Goal: Book appointment/travel/reservation

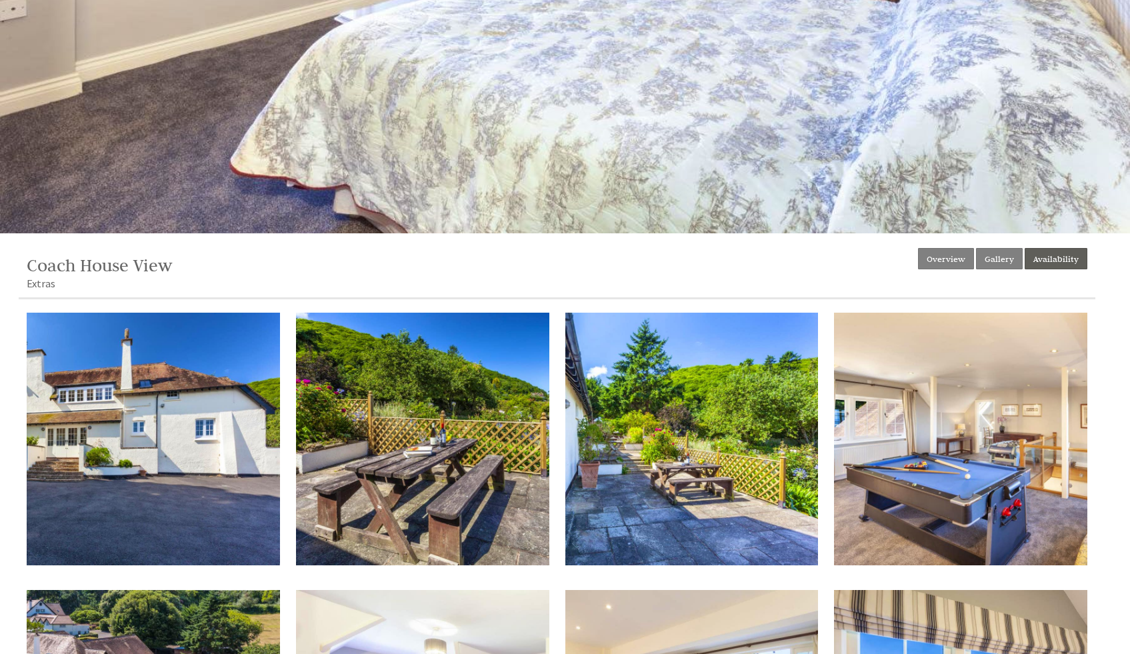
scroll to position [339, 0]
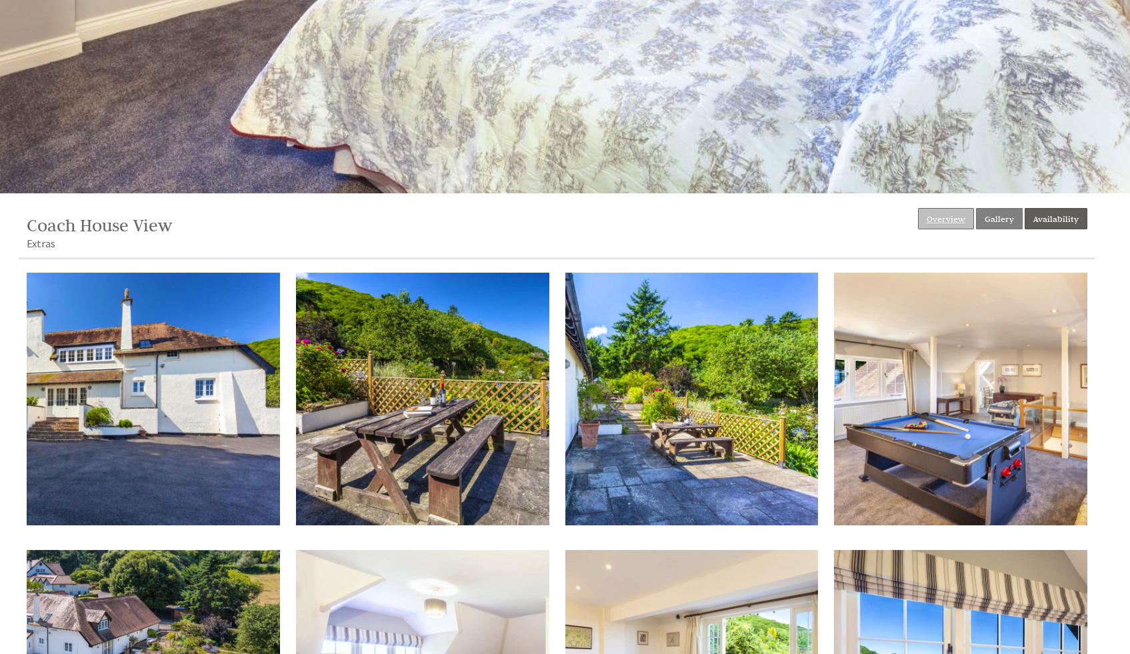
click at [568, 215] on link "Overview" at bounding box center [946, 218] width 56 height 21
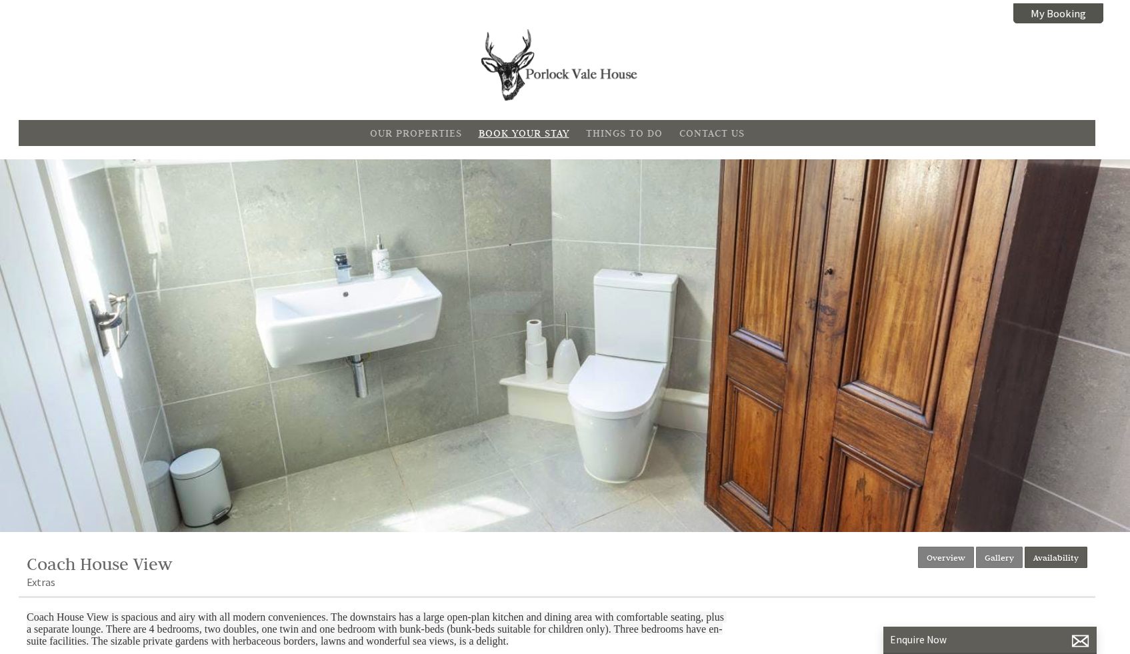
click at [526, 131] on link "Book Your Stay" at bounding box center [523, 133] width 91 height 13
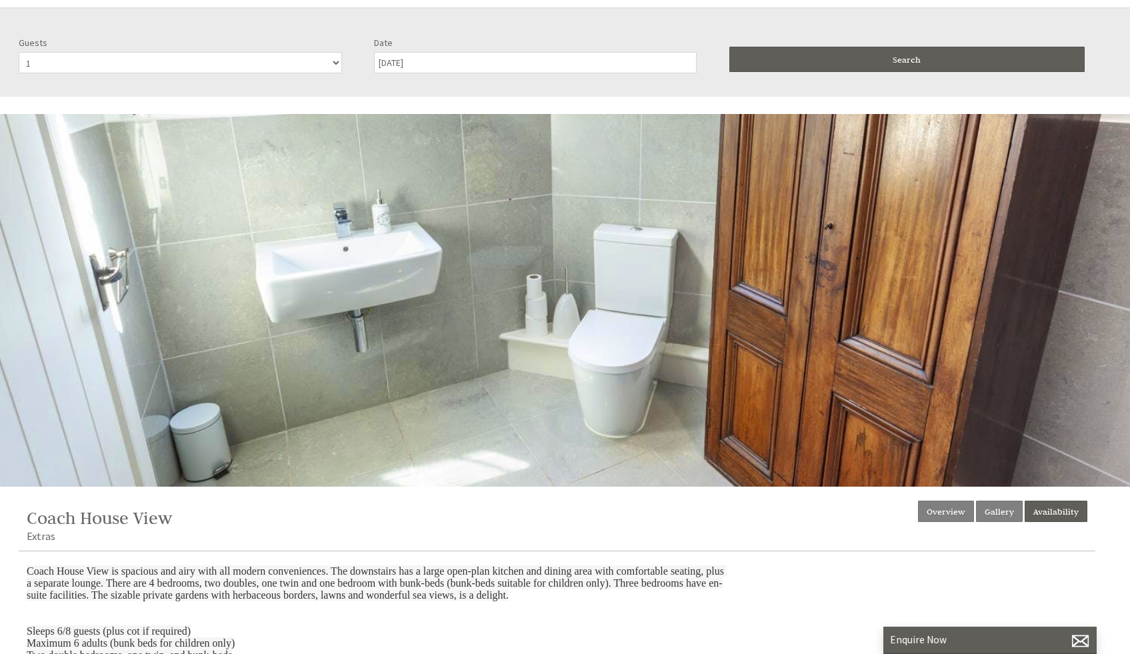
scroll to position [159, 0]
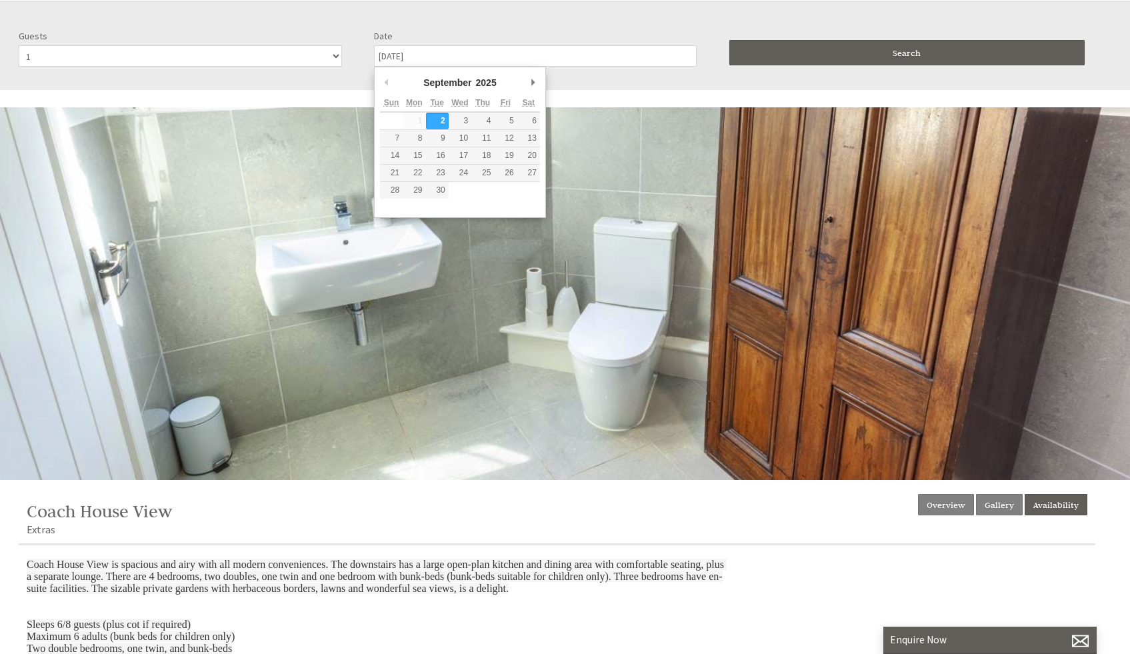
click at [418, 56] on input "[DATE]" at bounding box center [535, 55] width 323 height 21
type input "[DATE]"
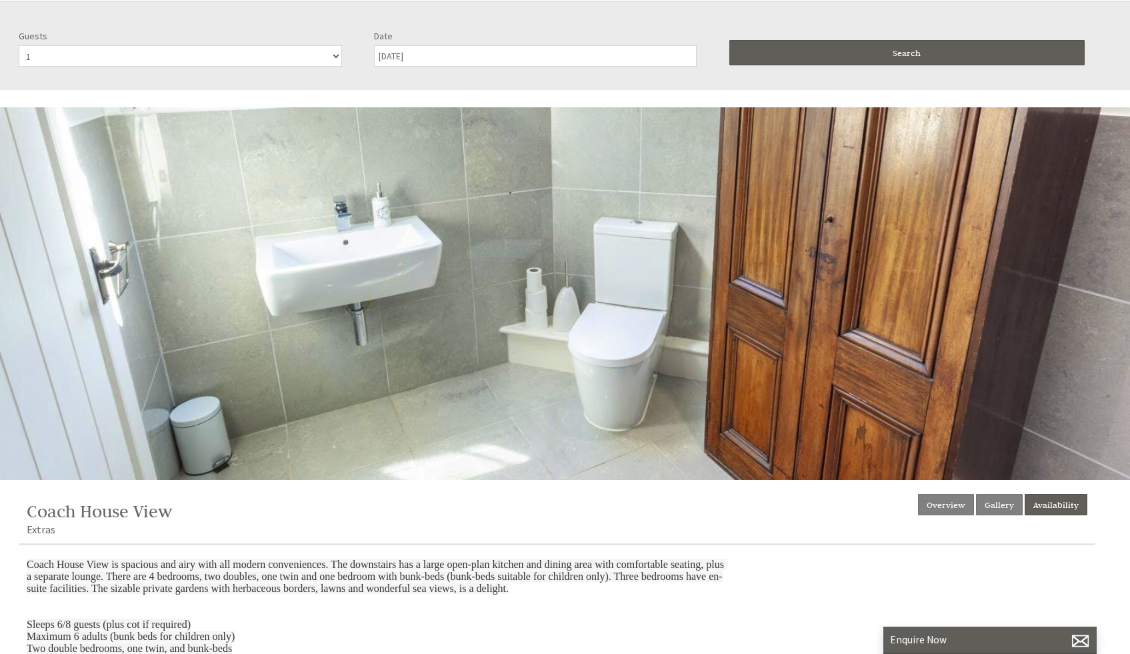
click at [332, 55] on select "1 2 3 4 5 6" at bounding box center [180, 55] width 323 height 21
select select "6"
click at [19, 45] on select "1 2 3 4 5 6" at bounding box center [180, 55] width 323 height 21
click at [568, 53] on span "Search" at bounding box center [906, 52] width 28 height 11
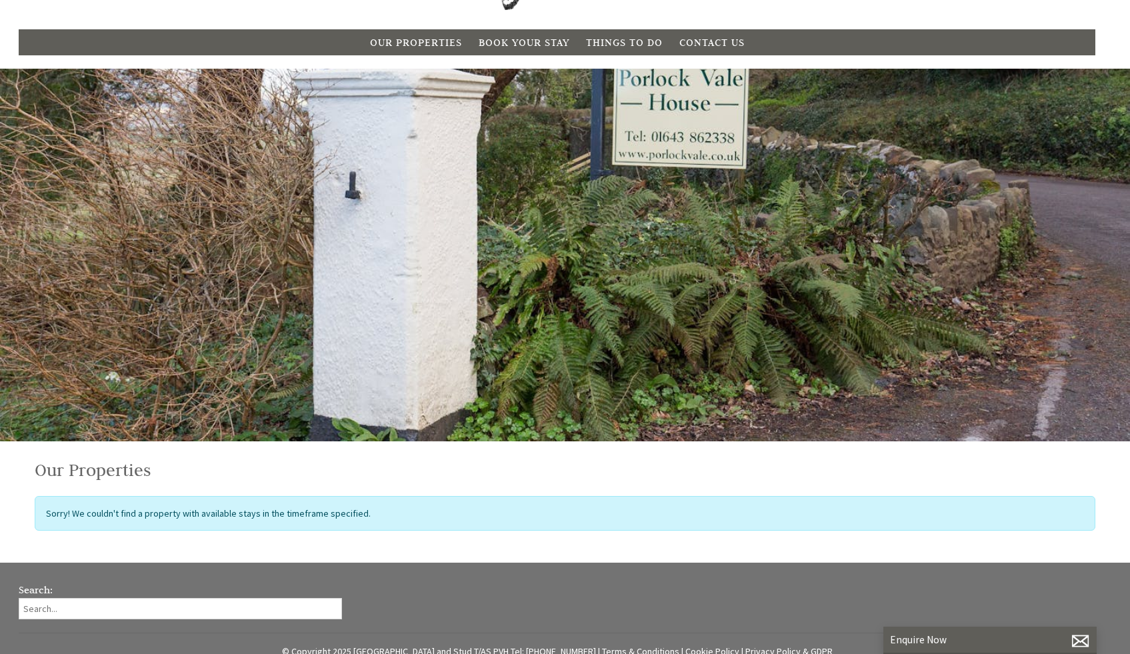
scroll to position [0, 0]
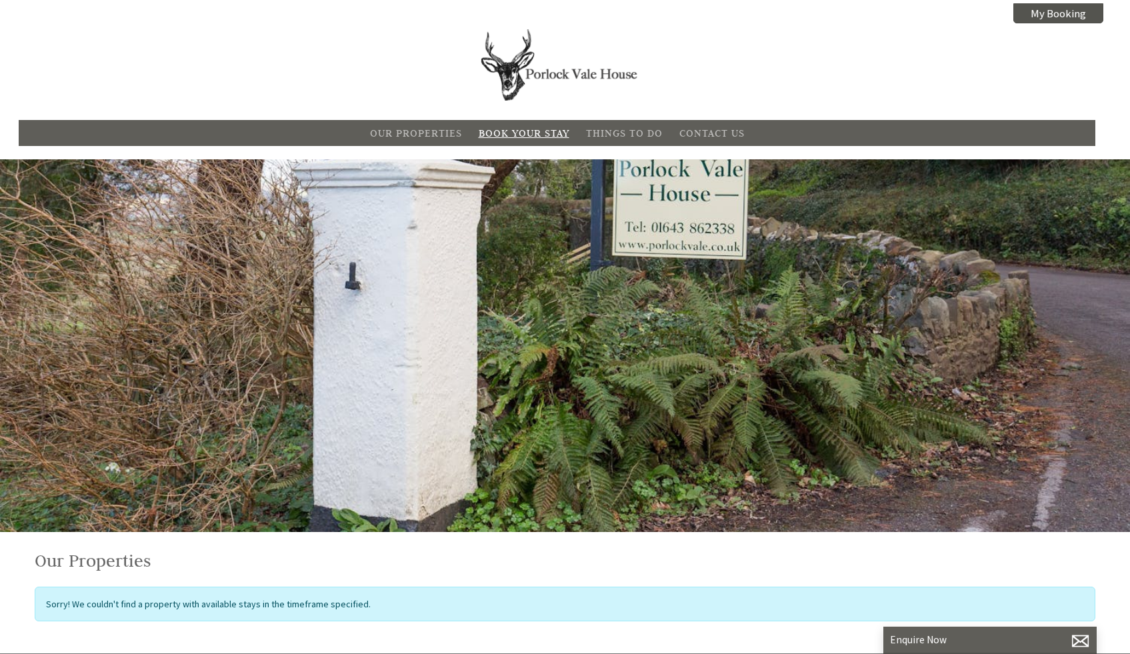
click at [524, 133] on link "Book Your Stay" at bounding box center [523, 133] width 91 height 13
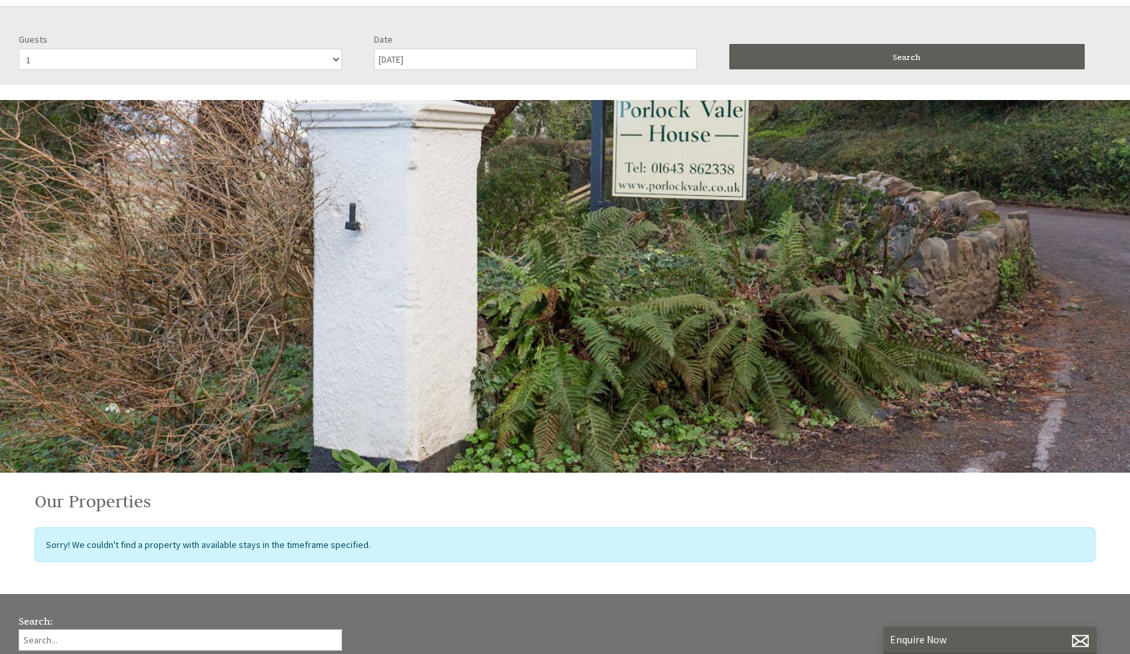
scroll to position [159, 0]
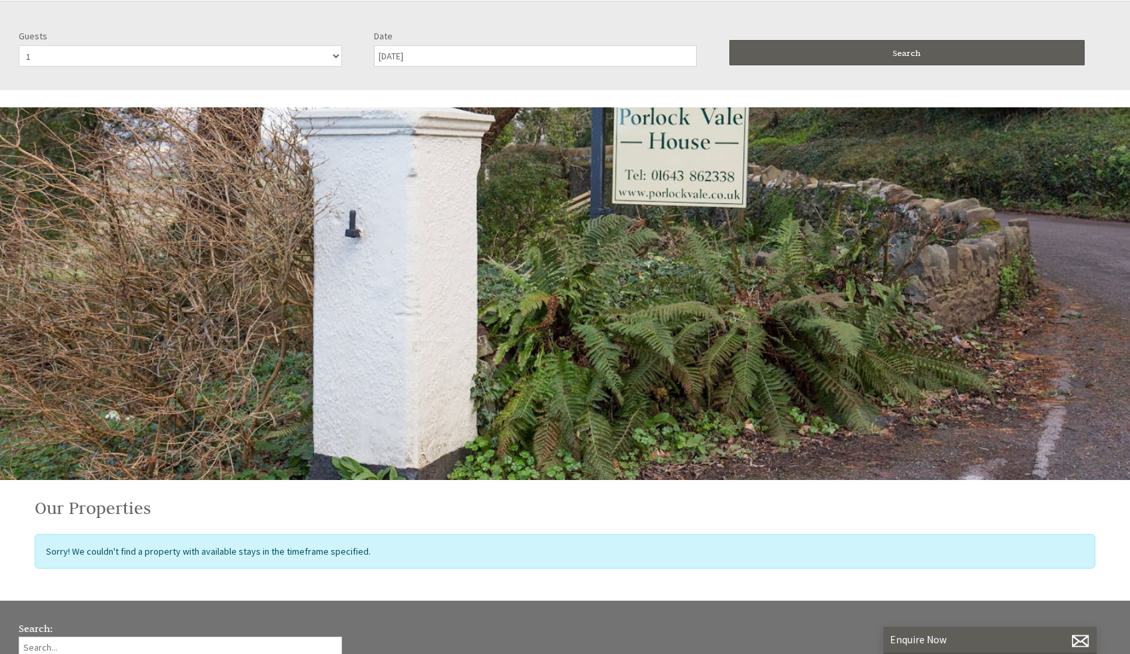
click at [481, 51] on input "[DATE]" at bounding box center [535, 55] width 323 height 21
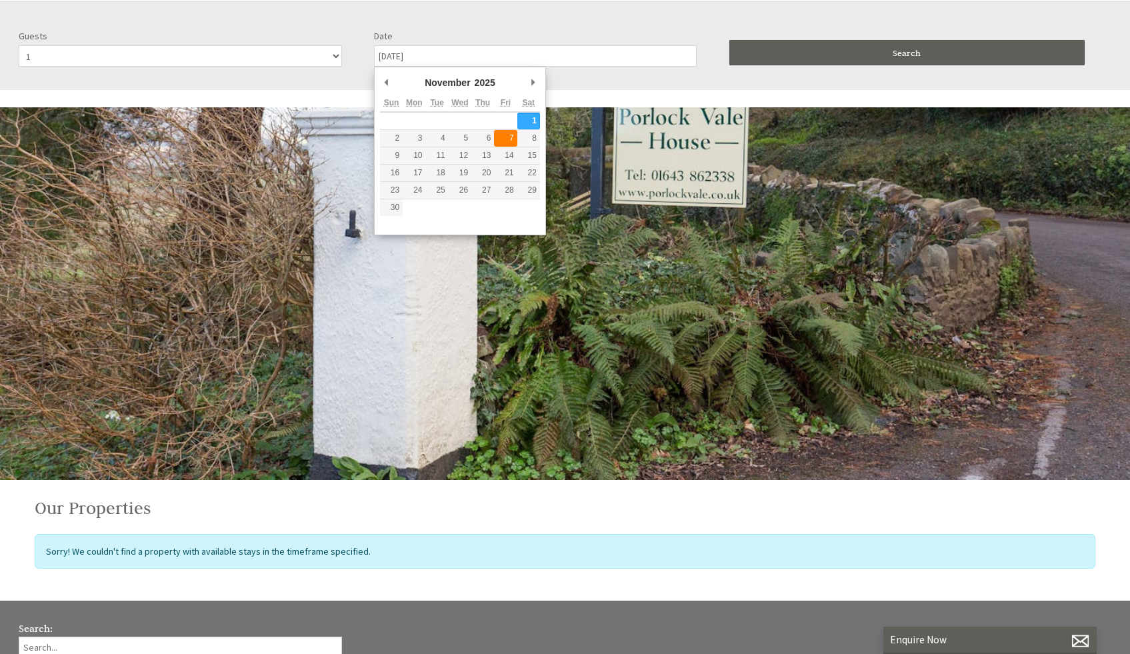
type input "[DATE]"
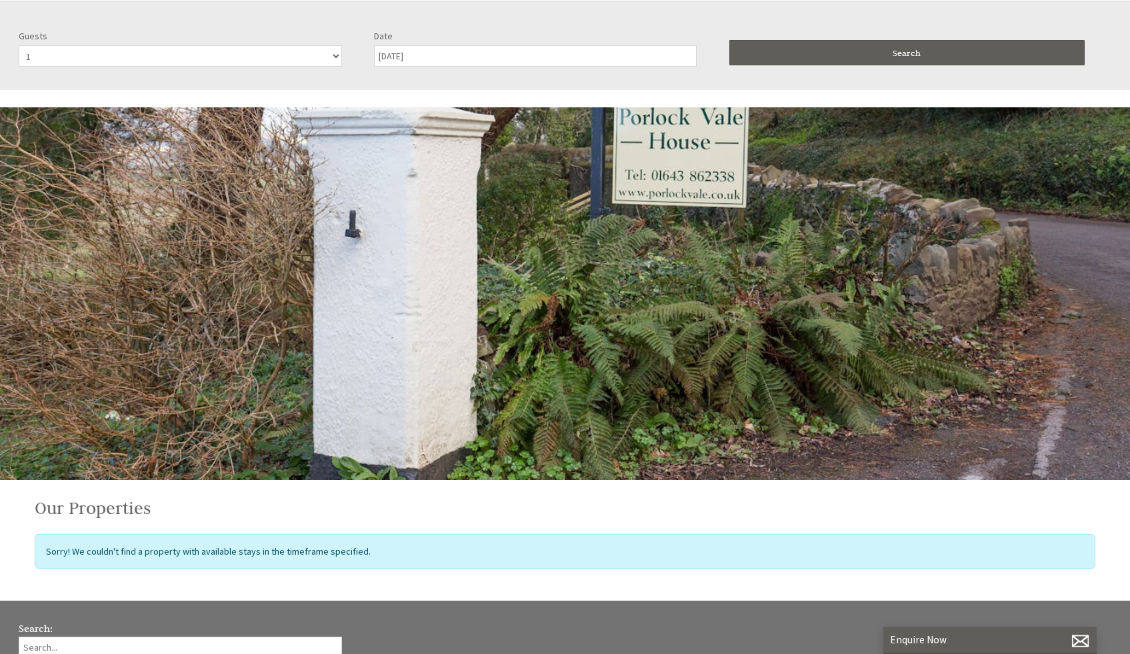
click at [462, 55] on input "[DATE]" at bounding box center [535, 55] width 323 height 21
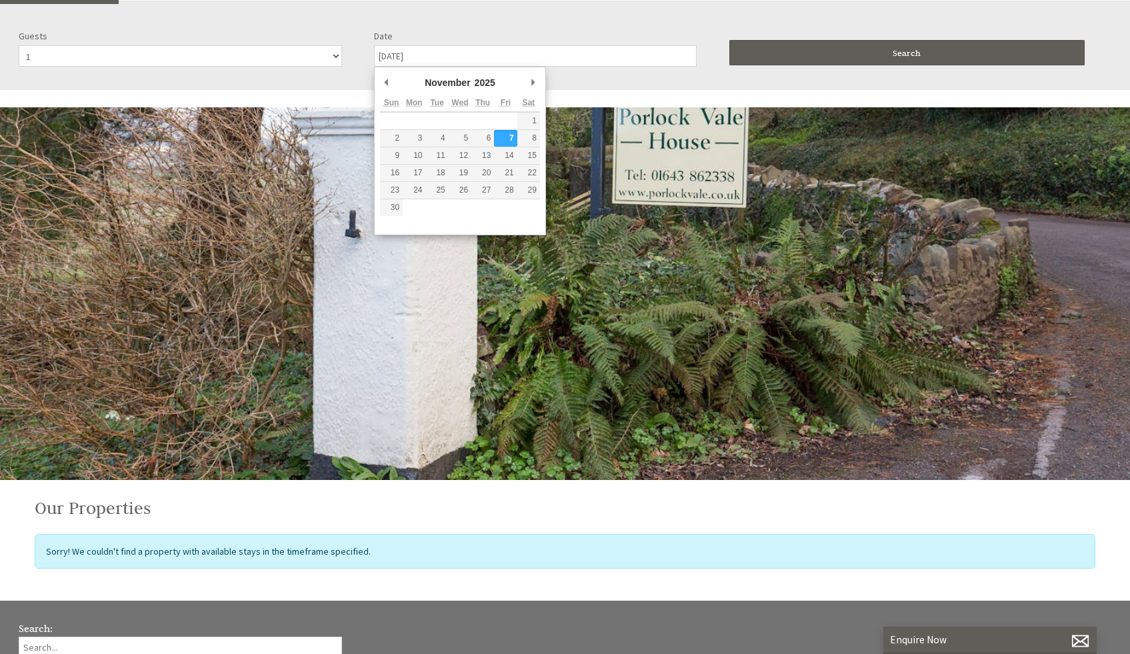
scroll to position [339, 0]
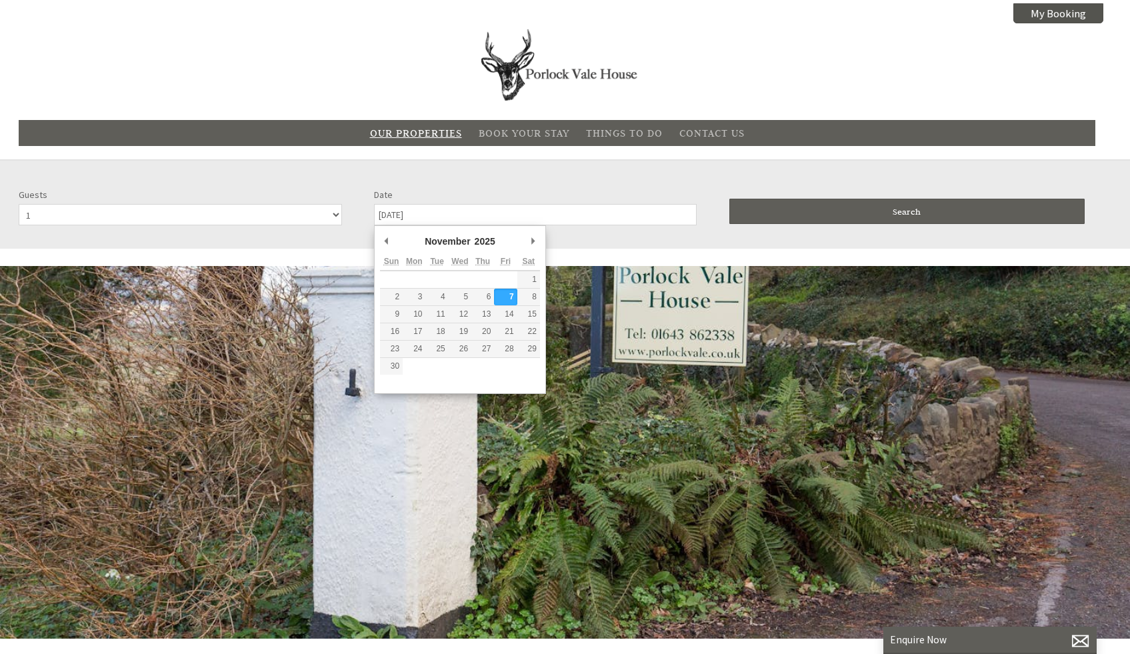
click at [416, 133] on link "Our Properties" at bounding box center [416, 133] width 92 height 13
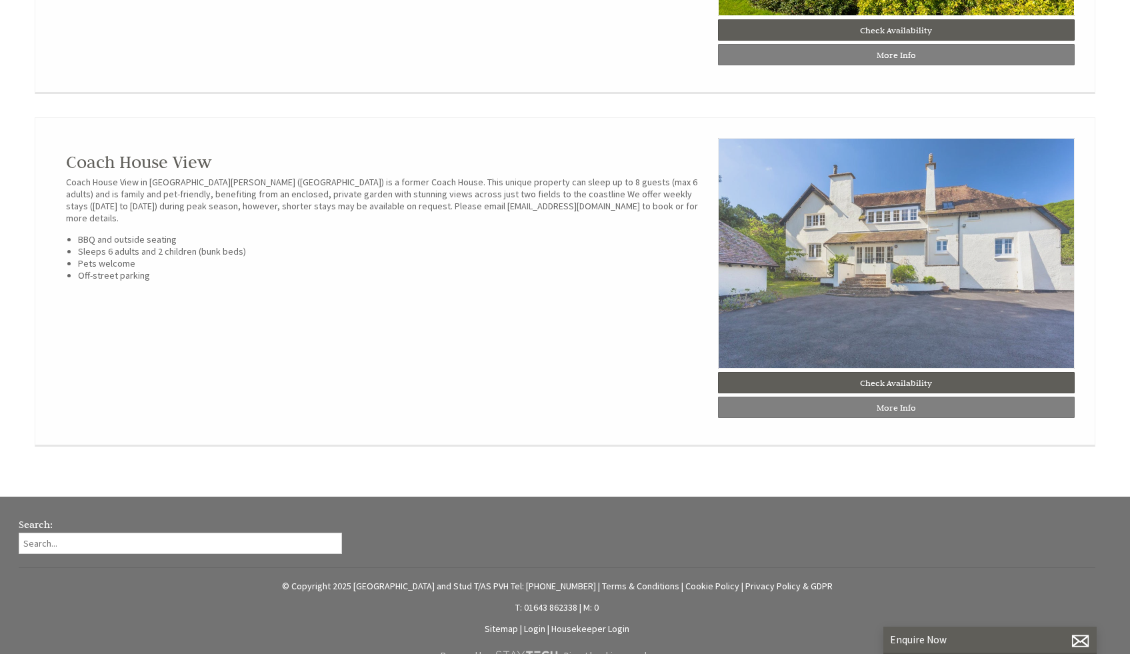
scroll to position [1175, 0]
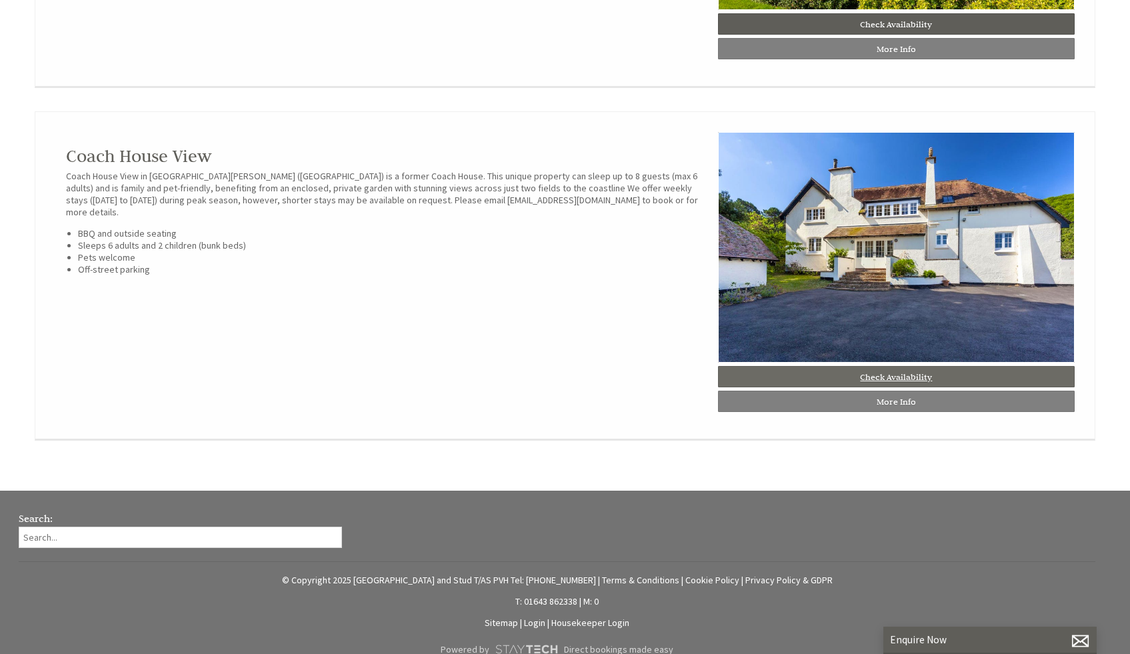
click at [568, 387] on link "Check Availability" at bounding box center [896, 376] width 357 height 21
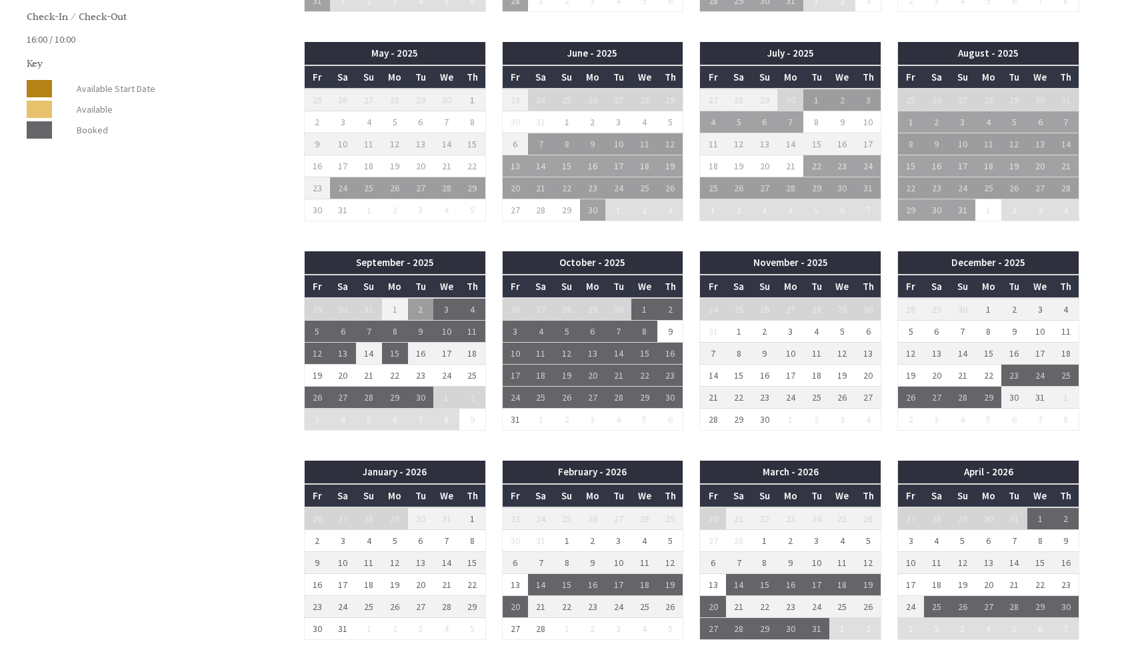
scroll to position [829, 0]
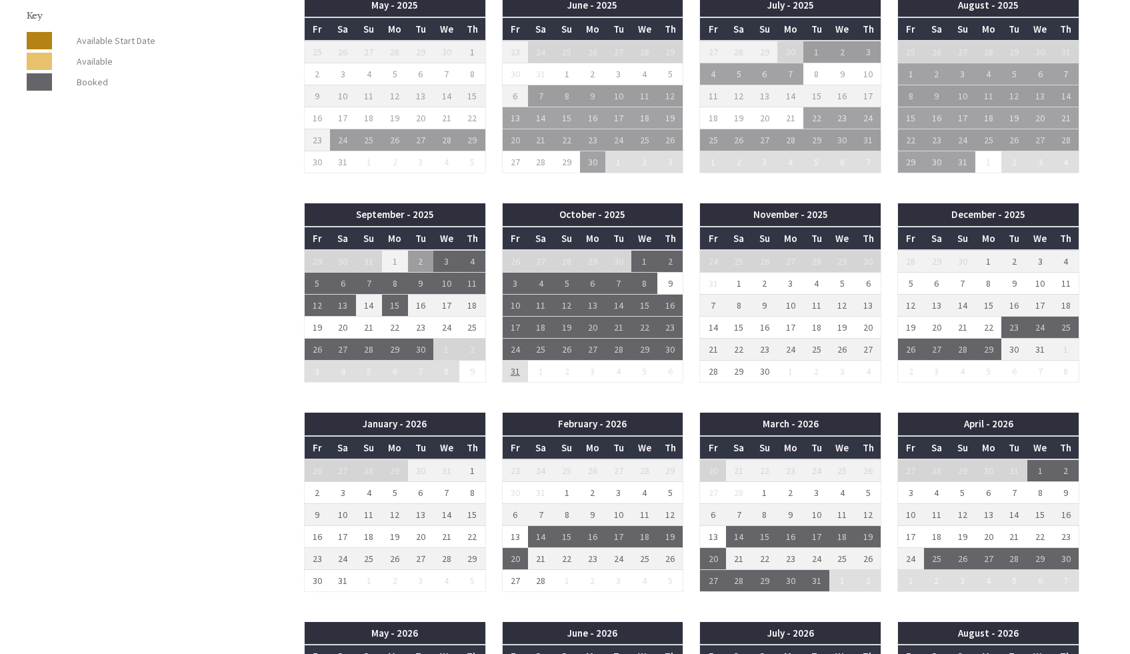
click at [513, 370] on td "31" at bounding box center [515, 372] width 26 height 22
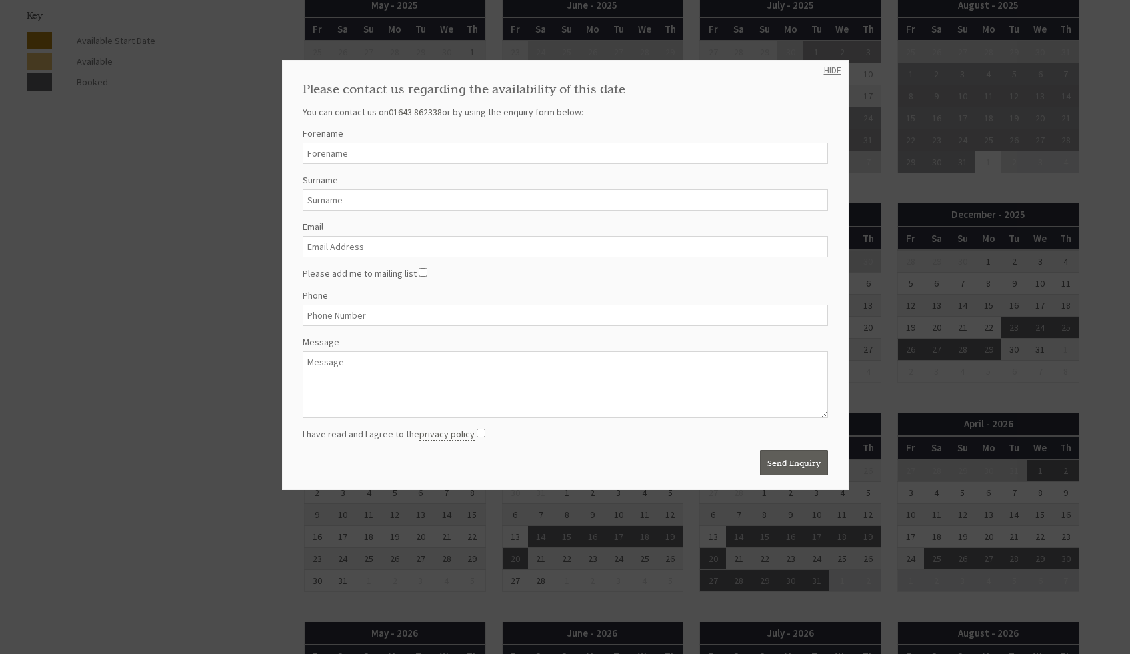
click at [568, 69] on link "HIDE" at bounding box center [832, 70] width 17 height 12
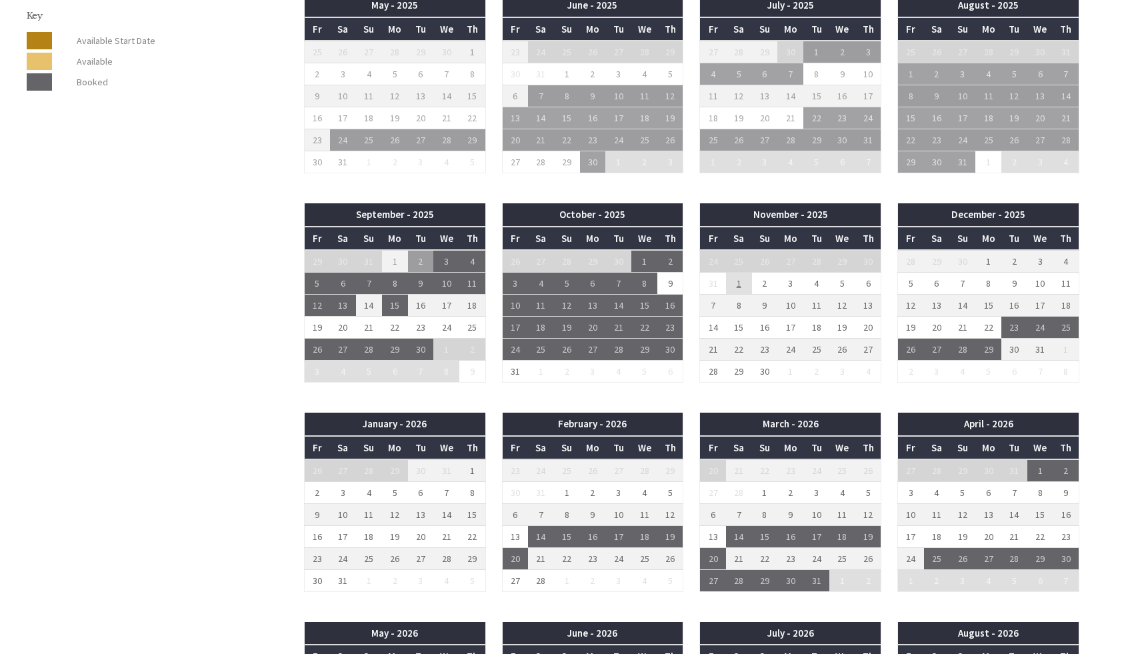
click at [568, 281] on td "1" at bounding box center [739, 284] width 26 height 22
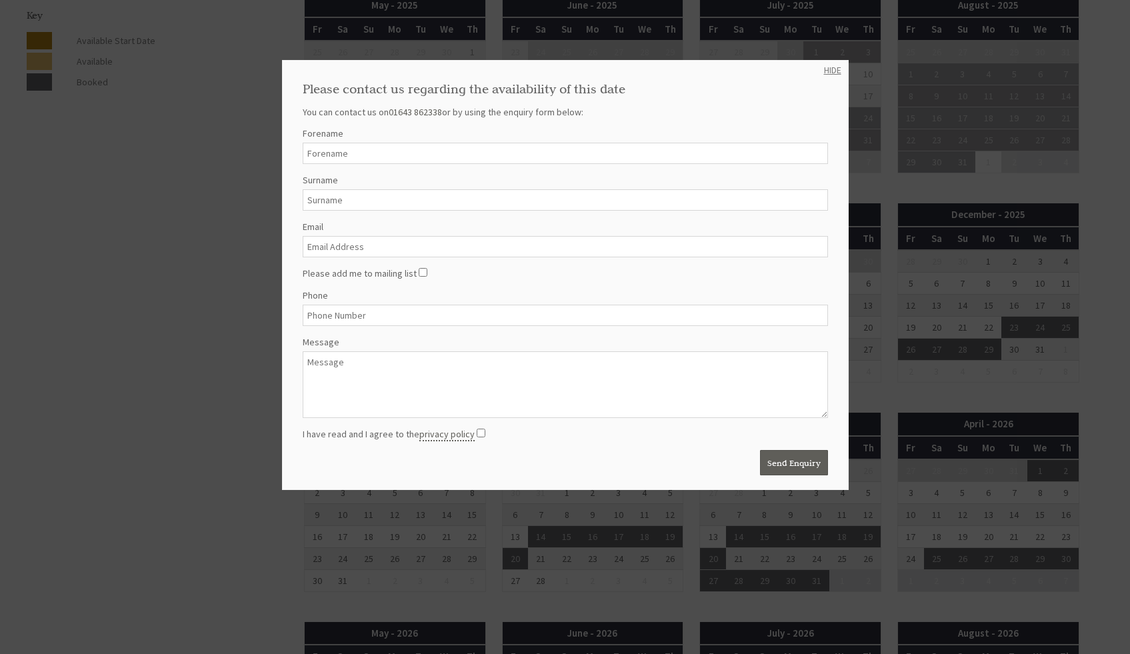
click at [568, 68] on link "HIDE" at bounding box center [832, 70] width 17 height 12
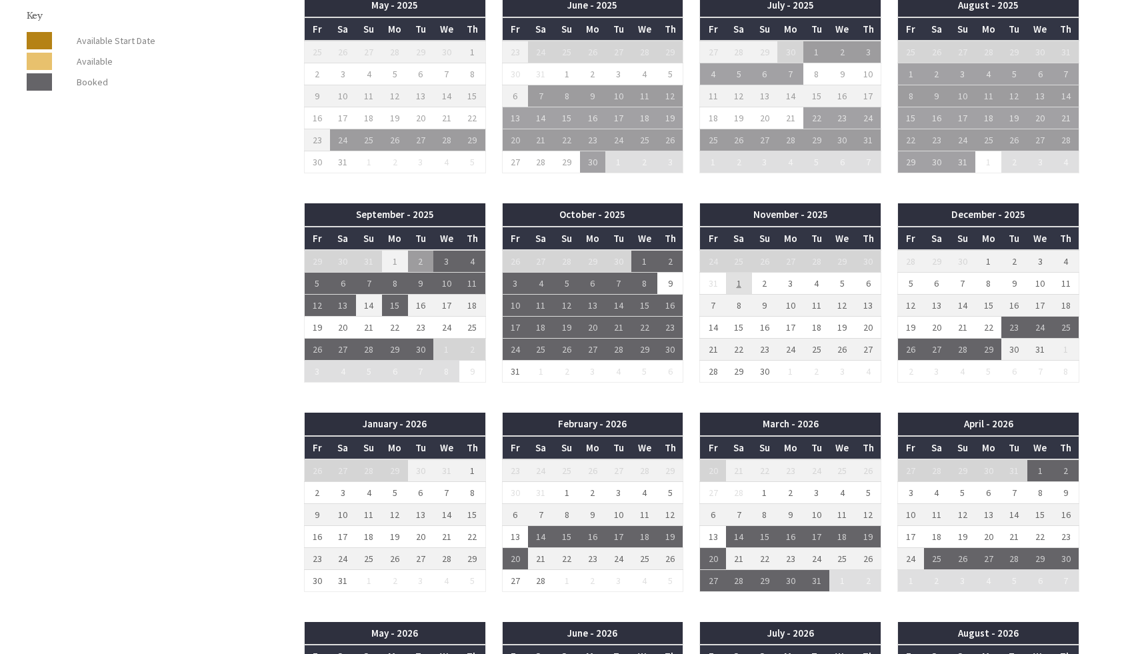
click at [568, 284] on td "1" at bounding box center [739, 284] width 26 height 22
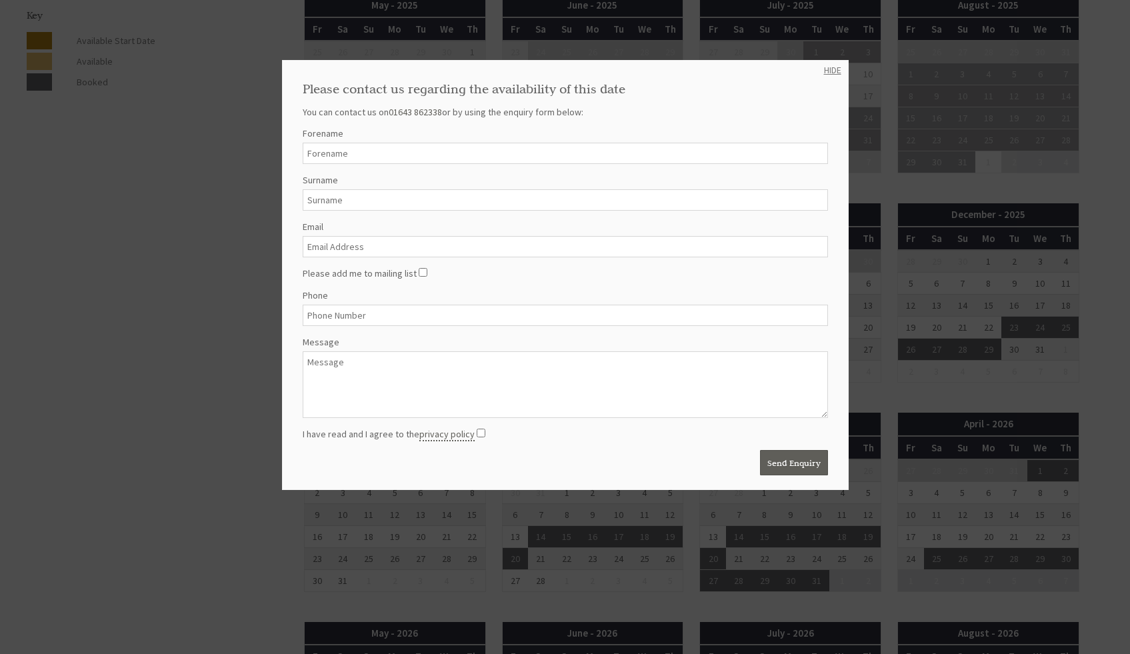
click at [568, 67] on link "HIDE" at bounding box center [832, 70] width 17 height 12
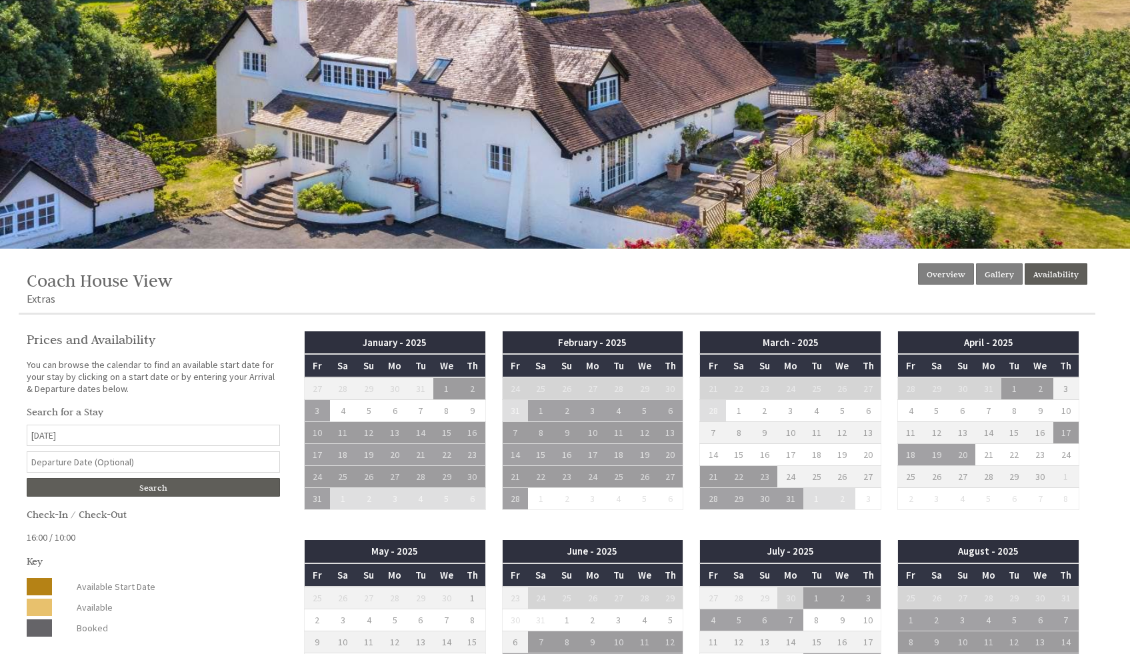
scroll to position [282, 0]
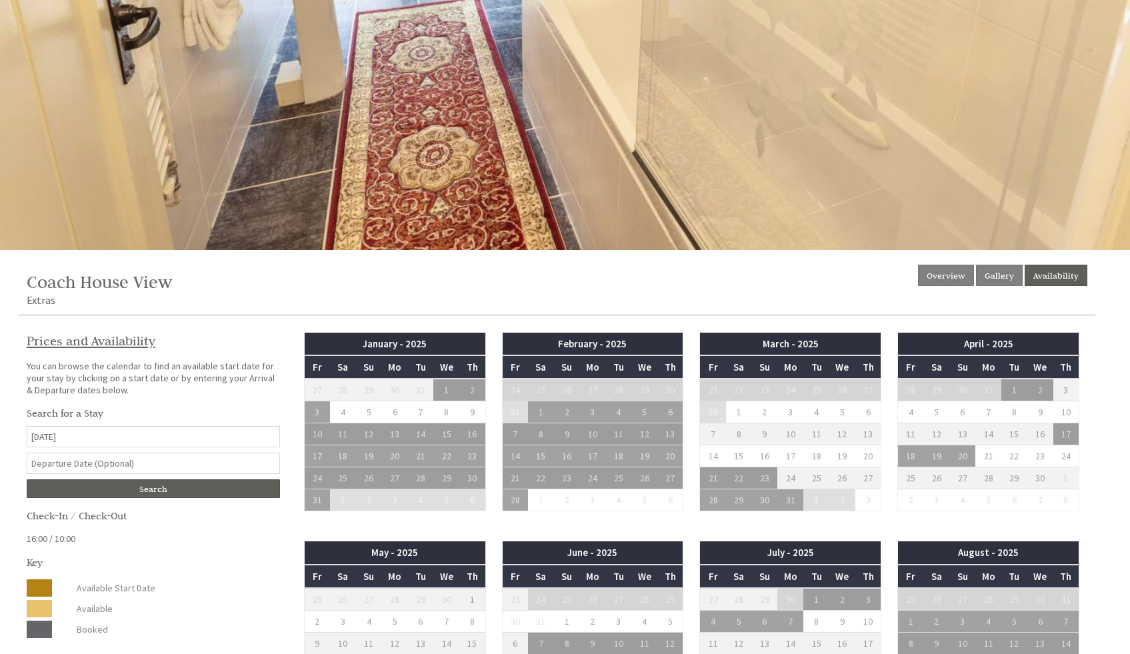
click at [126, 337] on h2 "Prices and Availability" at bounding box center [153, 341] width 253 height 16
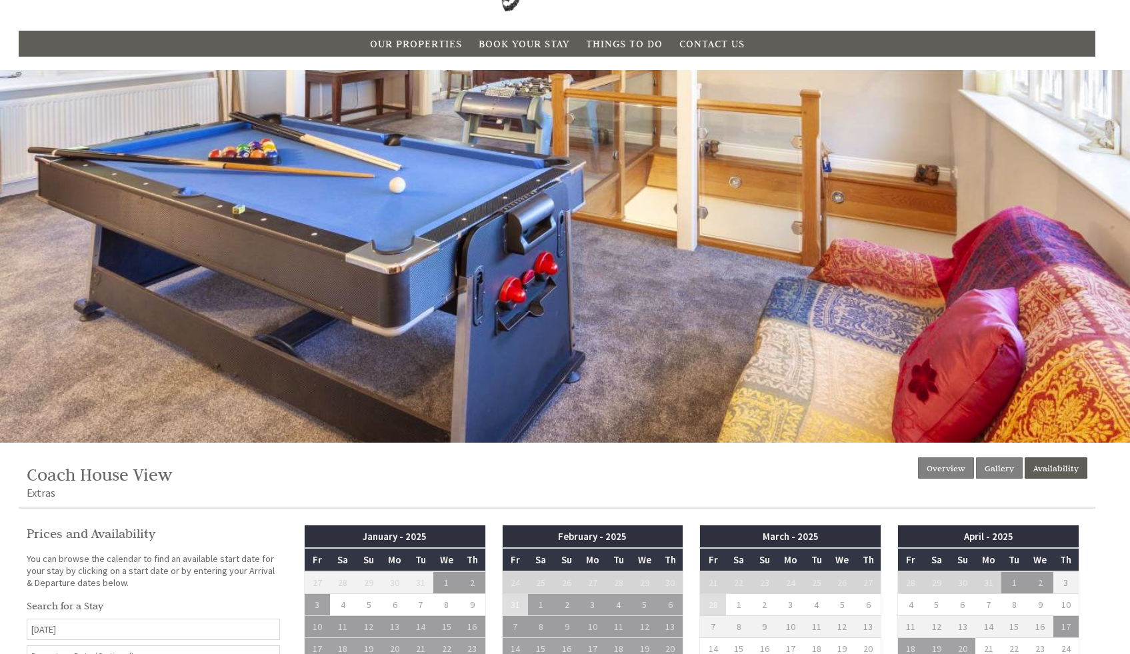
scroll to position [0, 0]
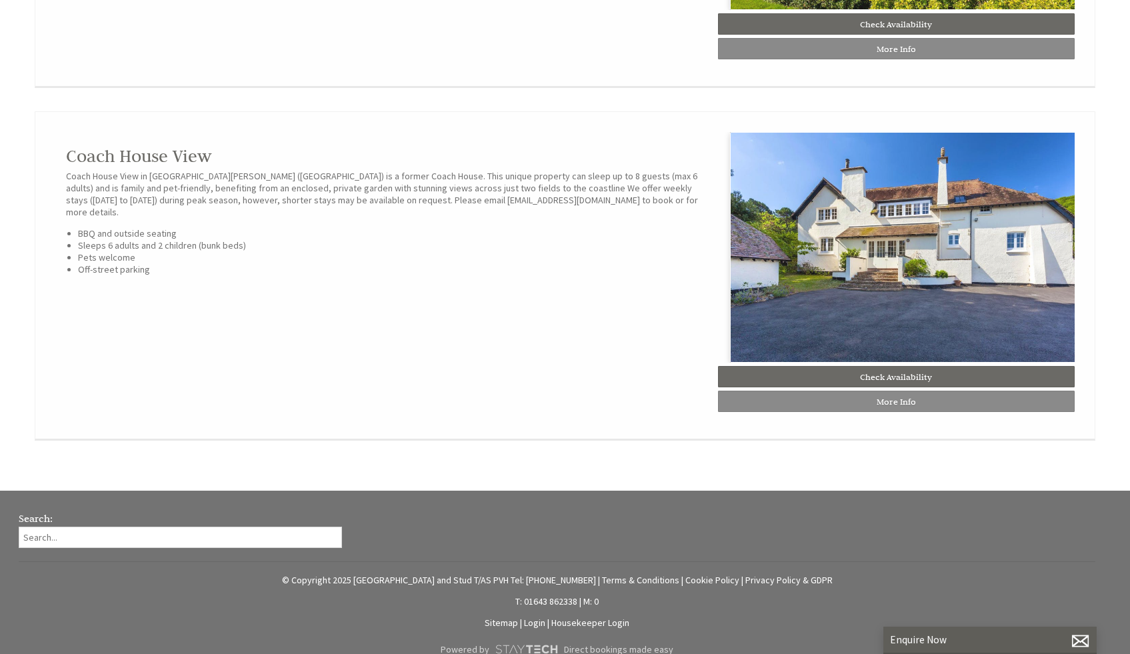
scroll to position [0, 12]
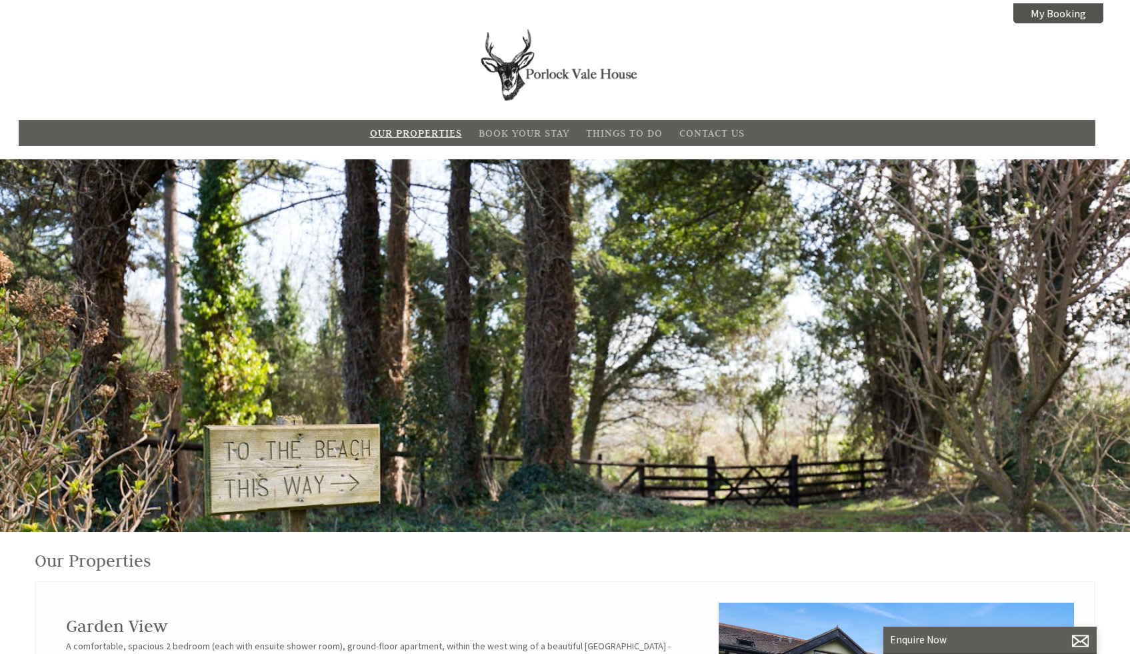
click at [388, 131] on link "Our Properties" at bounding box center [416, 133] width 92 height 13
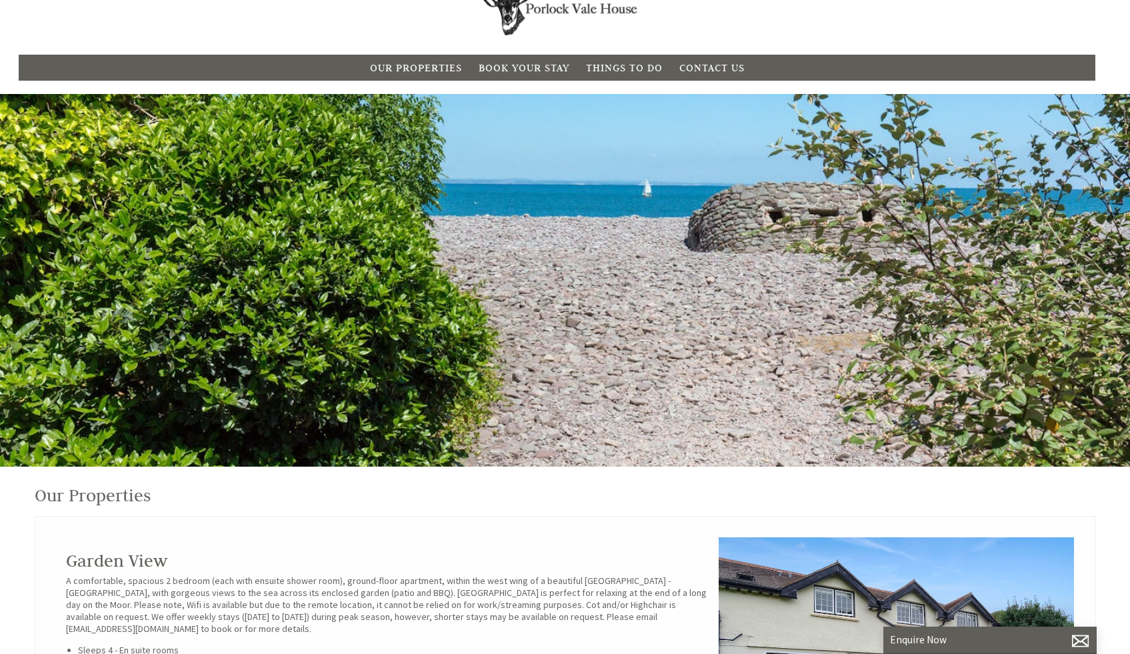
scroll to position [160, 0]
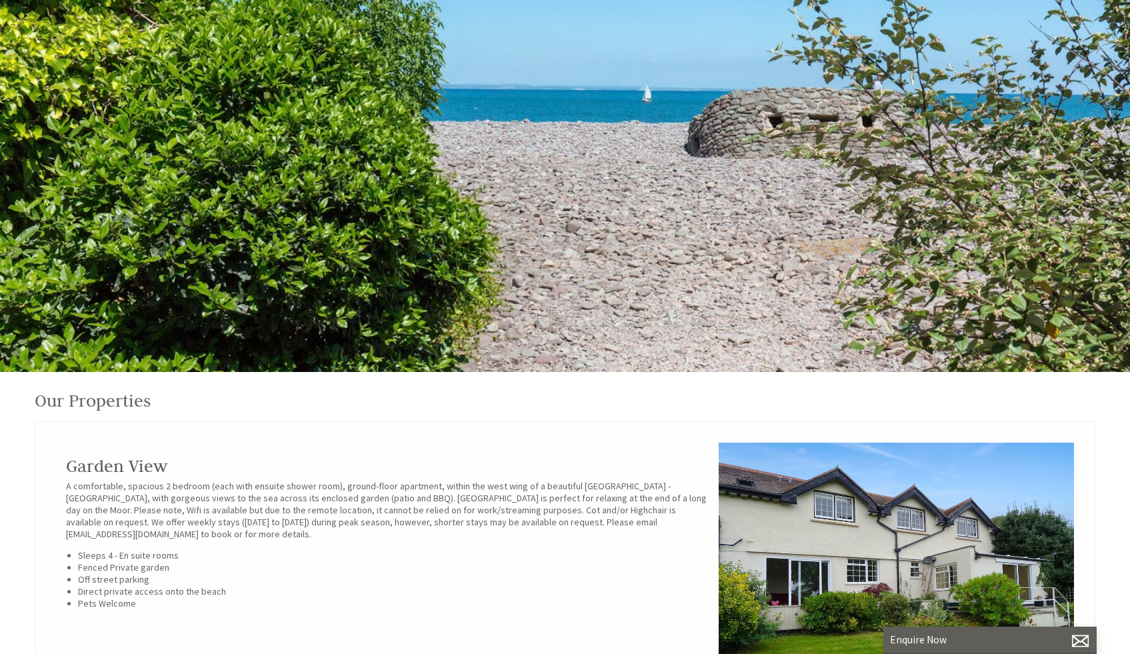
click at [568, 173] on div at bounding box center [565, 185] width 1130 height 373
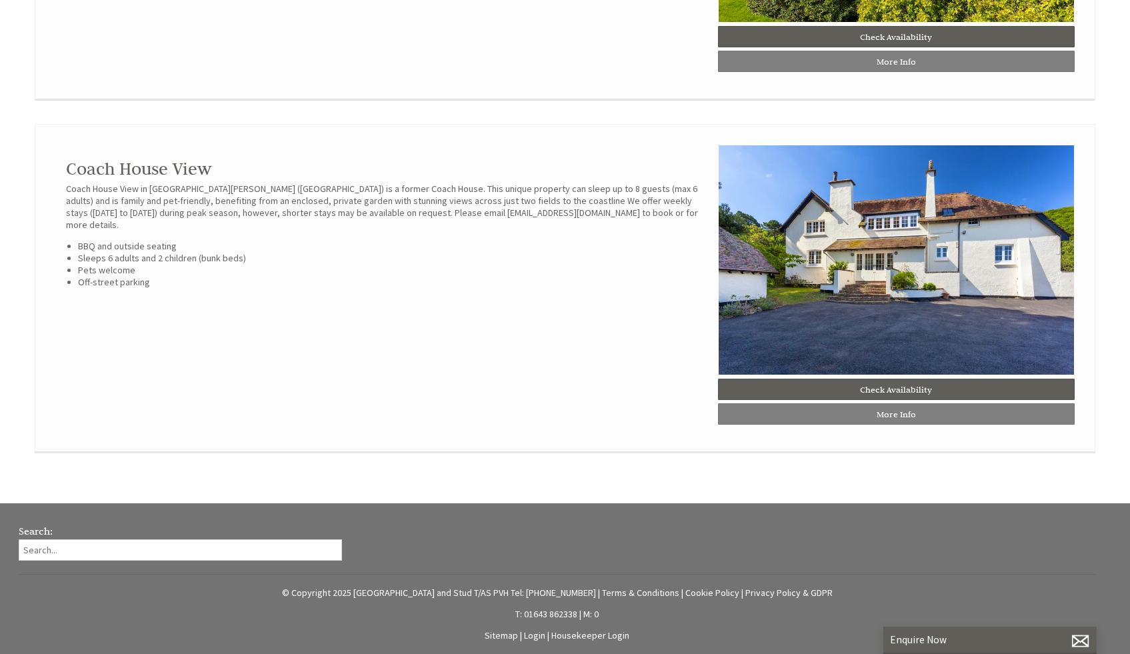
scroll to position [1163, 0]
